Goal: Information Seeking & Learning: Learn about a topic

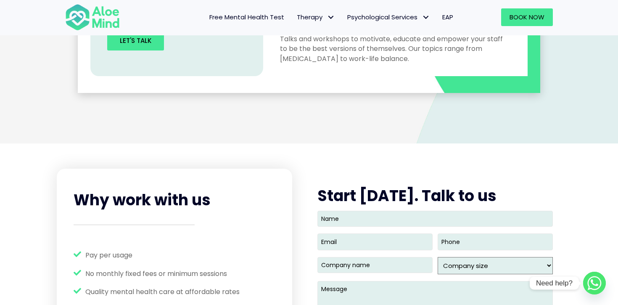
scroll to position [957, 0]
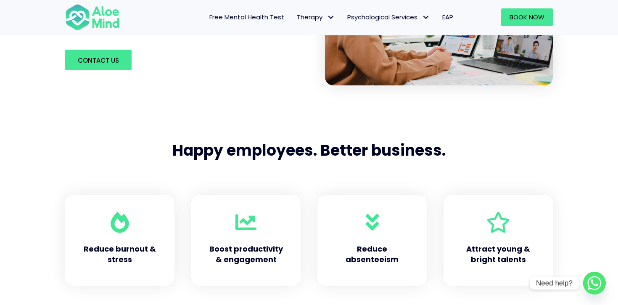
scroll to position [251, 0]
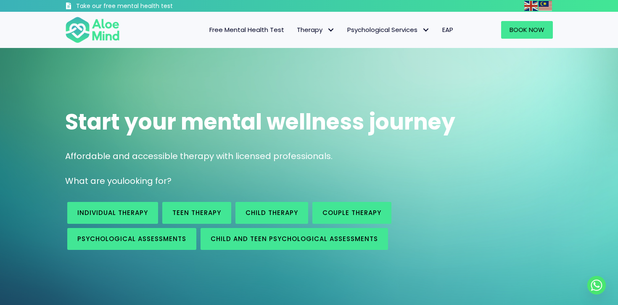
click at [444, 29] on span "EAP" at bounding box center [447, 29] width 11 height 9
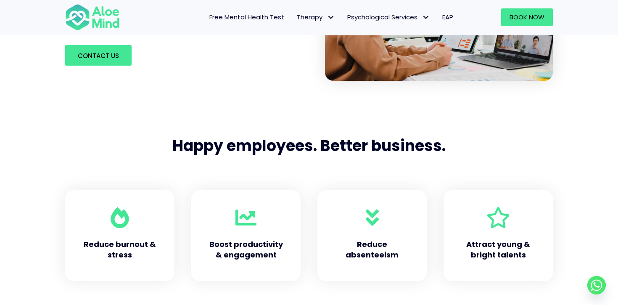
scroll to position [309, 0]
